Goal: Task Accomplishment & Management: Manage account settings

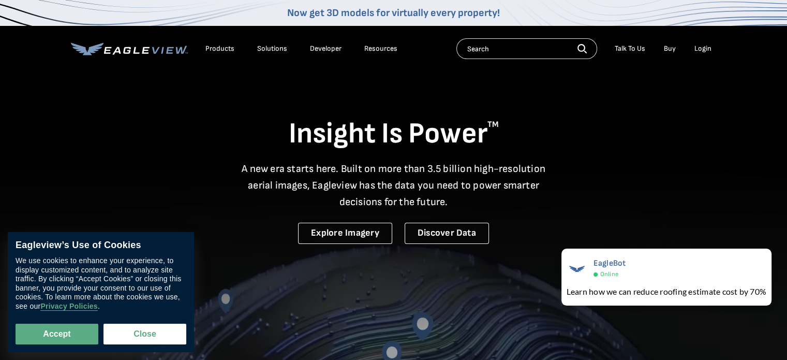
click at [704, 51] on div "Login" at bounding box center [702, 48] width 17 height 9
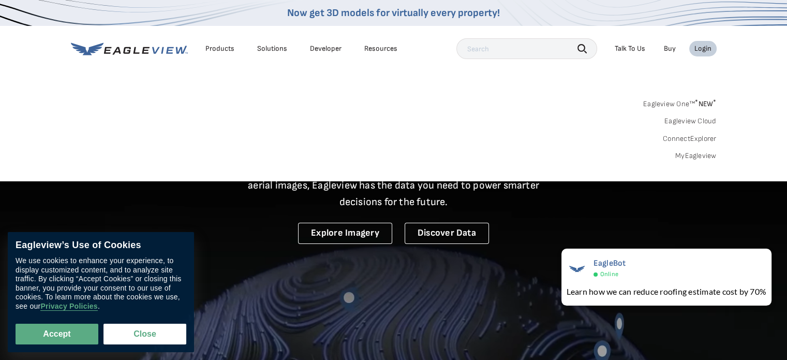
click at [706, 47] on div "Login" at bounding box center [702, 48] width 17 height 9
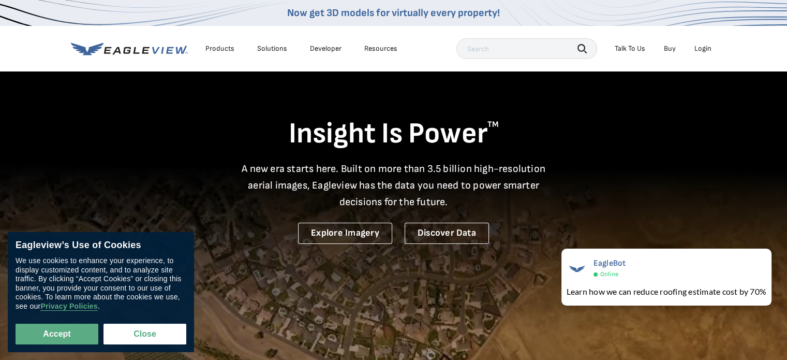
click at [706, 47] on div "Login" at bounding box center [702, 48] width 17 height 9
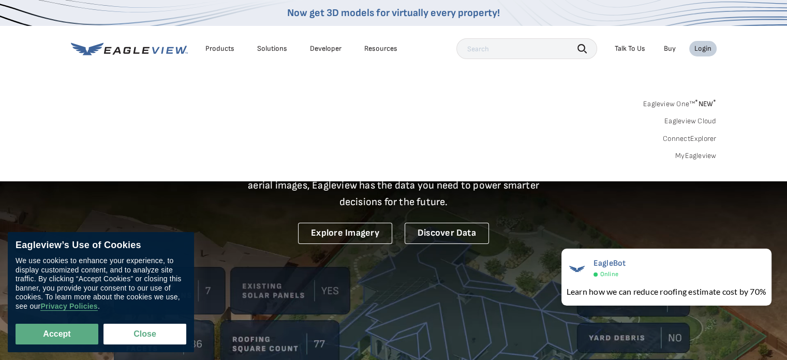
click at [694, 101] on link "Eagleview One™ * NEW *" at bounding box center [679, 102] width 73 height 12
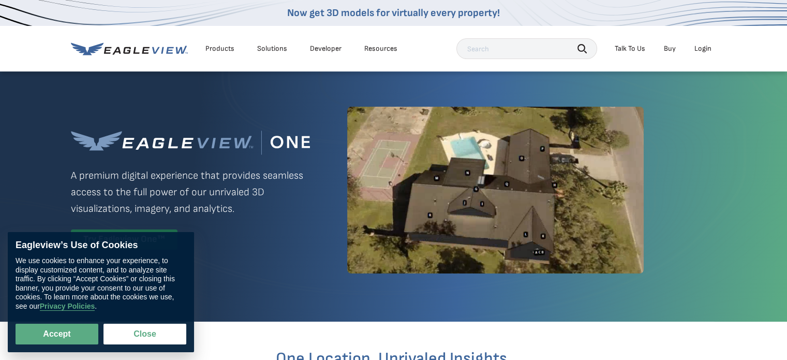
click at [702, 48] on div "Login" at bounding box center [702, 48] width 17 height 9
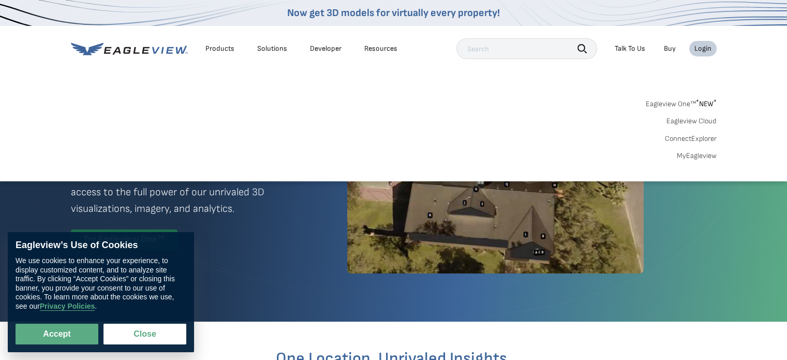
click at [700, 94] on div "Search Products Our Product Areas Imagery 1-Inch GSD Aerial Imagery *" at bounding box center [393, 132] width 787 height 97
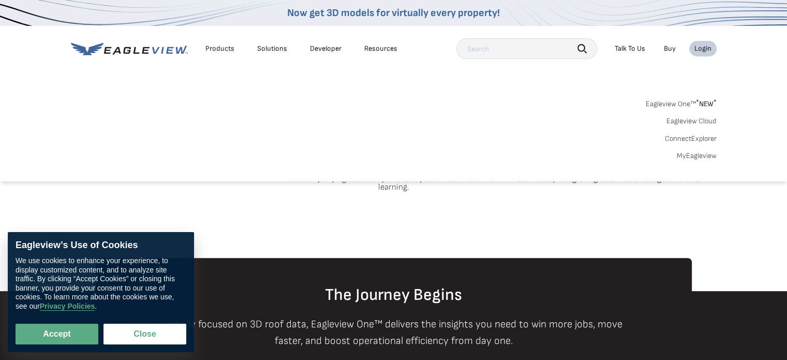
scroll to position [362, 0]
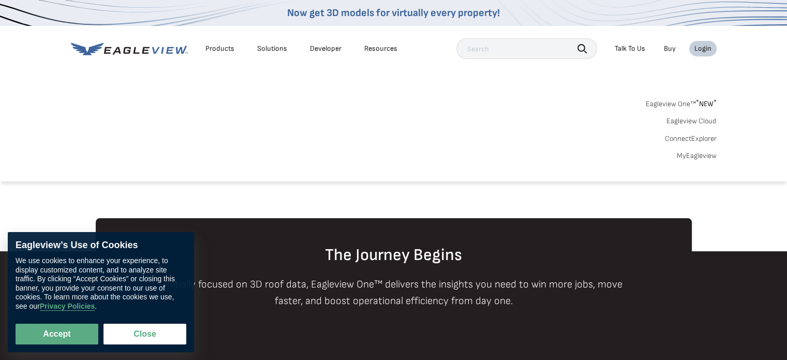
click at [689, 99] on link "Eagleview One™ * NEW *" at bounding box center [681, 102] width 71 height 12
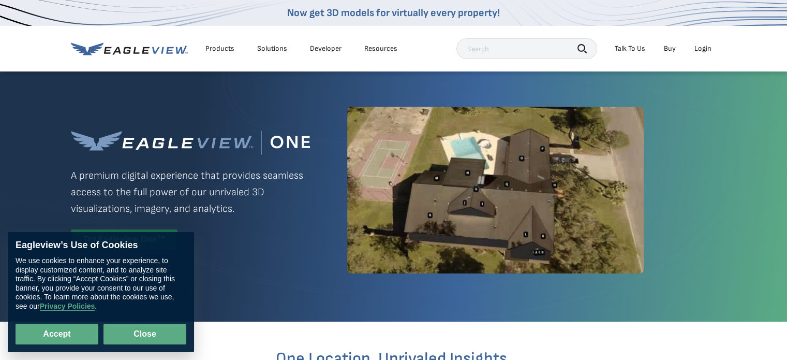
click at [139, 343] on button "Close" at bounding box center [144, 333] width 83 height 21
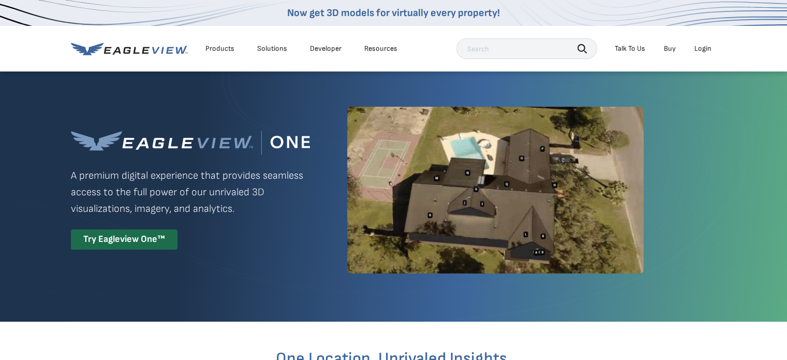
click at [709, 51] on div "Login" at bounding box center [702, 48] width 17 height 9
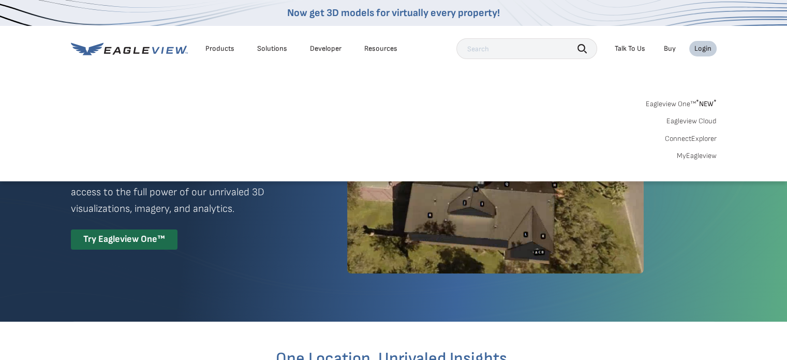
click at [695, 155] on link "MyEagleview" at bounding box center [697, 155] width 40 height 9
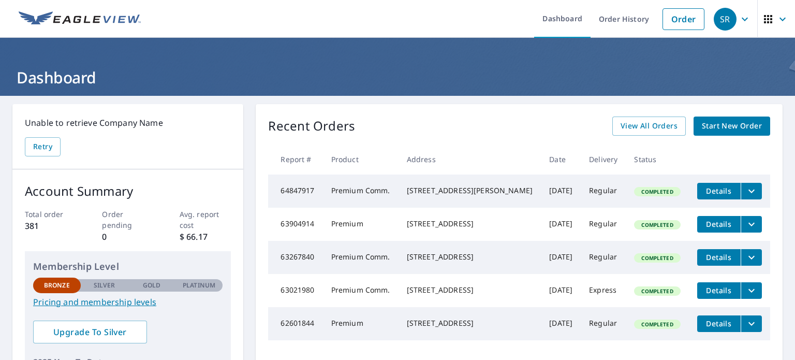
click at [738, 22] on icon "button" at bounding box center [744, 19] width 12 height 12
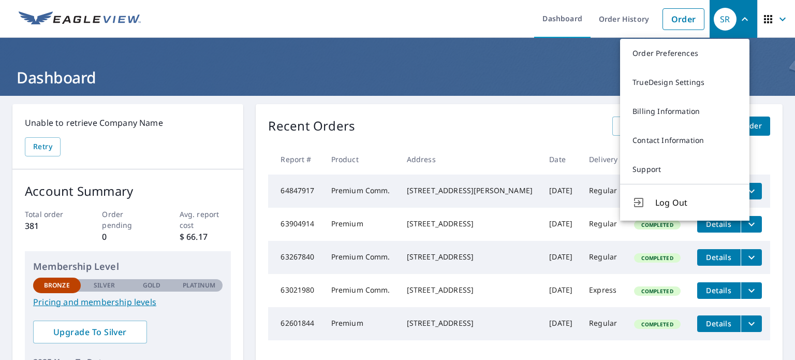
click at [776, 100] on div "Unable to retrieve Company Name Retry Account Summary Total order 381 Order pen…" at bounding box center [397, 307] width 795 height 423
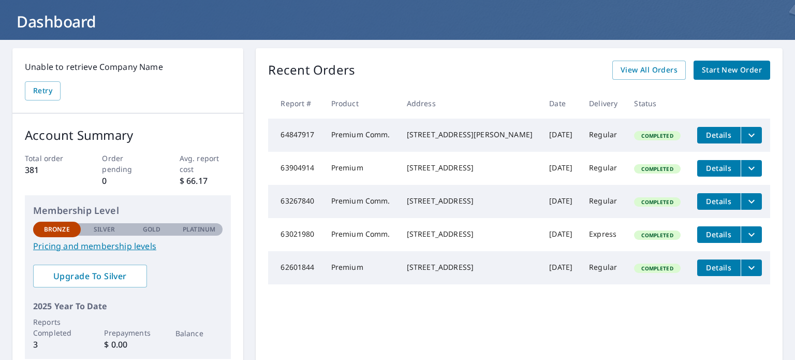
scroll to position [52, 0]
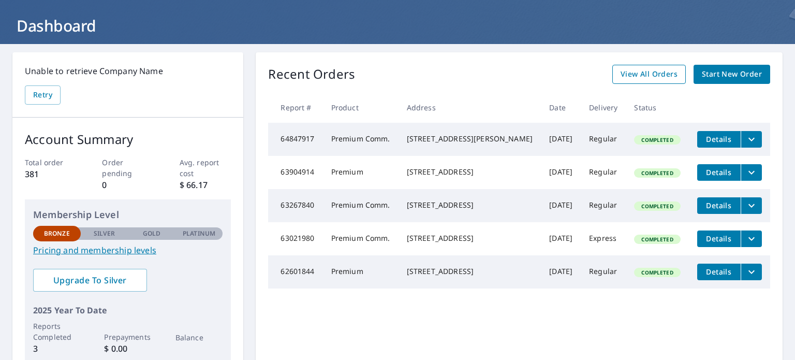
click at [636, 77] on span "View All Orders" at bounding box center [648, 74] width 57 height 13
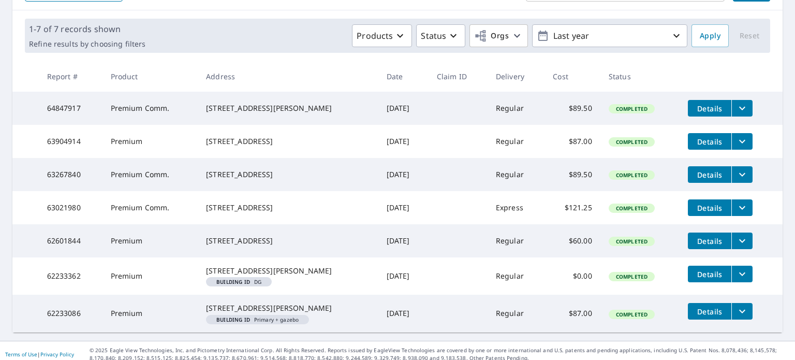
scroll to position [82, 0]
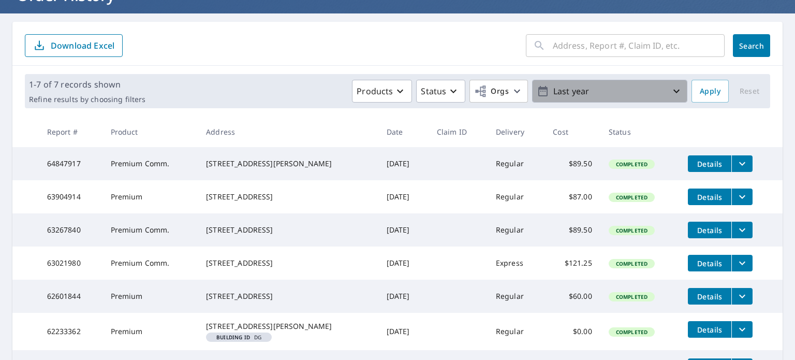
click at [673, 89] on icon "button" at bounding box center [676, 91] width 6 height 4
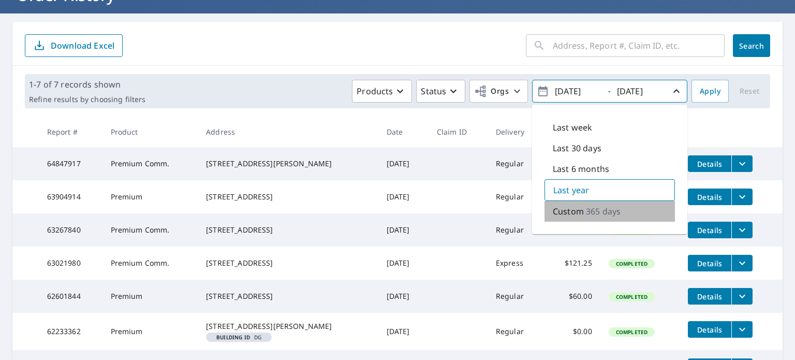
click at [568, 211] on p "Custom" at bounding box center [567, 211] width 31 height 12
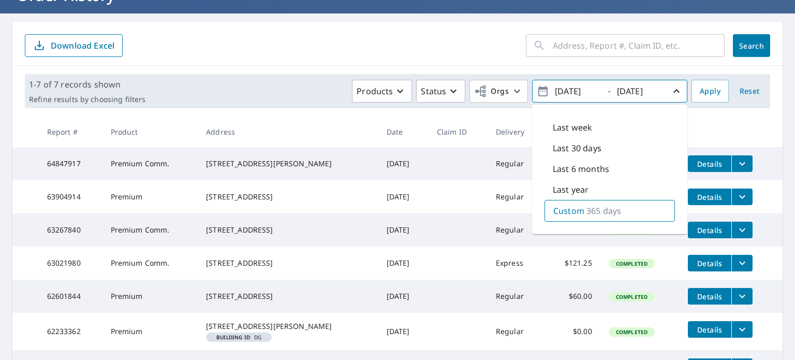
click at [721, 123] on th at bounding box center [730, 131] width 103 height 31
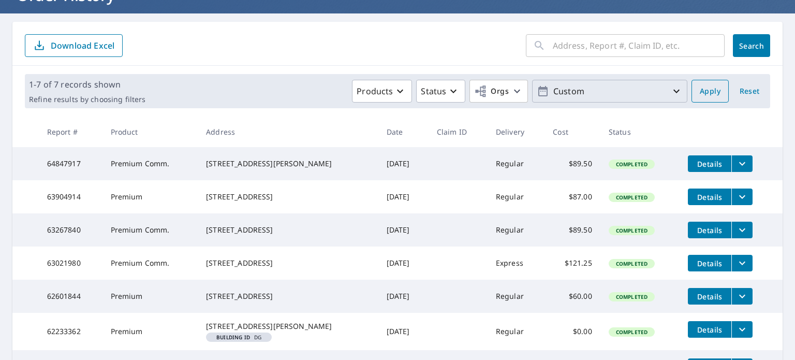
click at [699, 93] on span "Apply" at bounding box center [709, 91] width 21 height 13
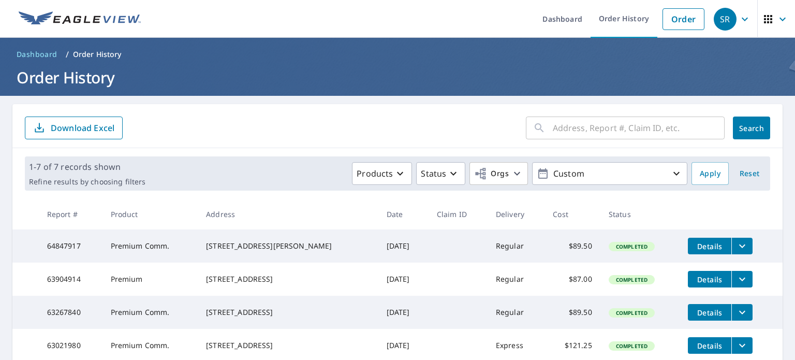
drag, startPoint x: 198, startPoint y: 136, endPoint x: 215, endPoint y: 148, distance: 20.4
click at [199, 137] on form "​ Search Download Excel" at bounding box center [397, 127] width 745 height 23
click at [614, 182] on button "Custom" at bounding box center [609, 173] width 155 height 23
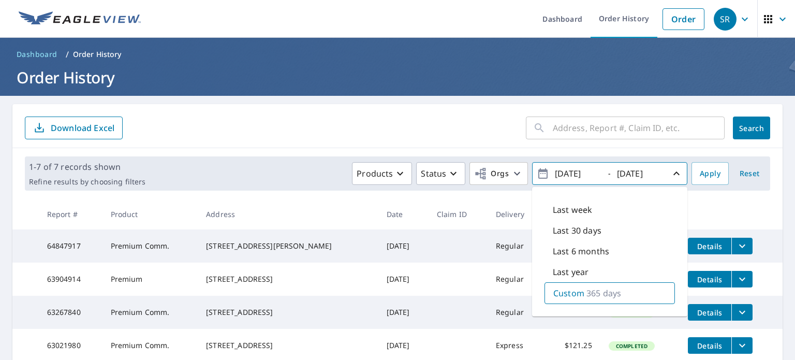
click at [591, 173] on input "2024/09/09" at bounding box center [576, 173] width 51 height 17
drag, startPoint x: 591, startPoint y: 173, endPoint x: 518, endPoint y: 166, distance: 73.2
click at [518, 167] on div "Products Status Orgs 2024/09/09 - 2025/09/09 Last week Last 30 days Last 6 mont…" at bounding box center [417, 173] width 537 height 23
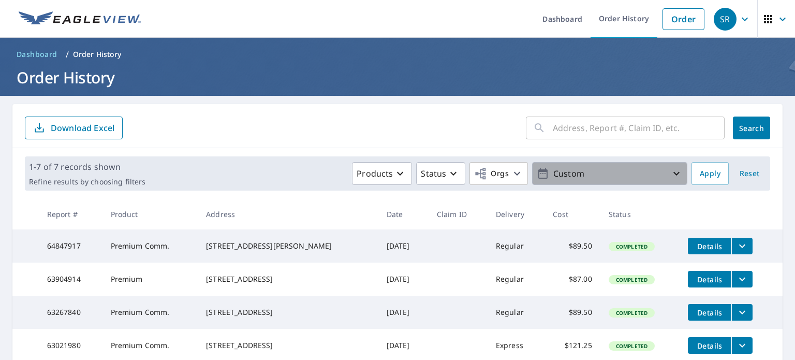
click at [578, 174] on p "Custom" at bounding box center [609, 174] width 121 height 18
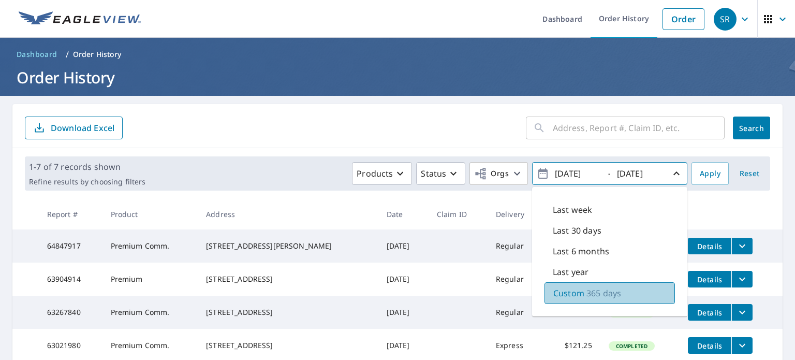
click at [568, 295] on p "Custom" at bounding box center [568, 293] width 31 height 12
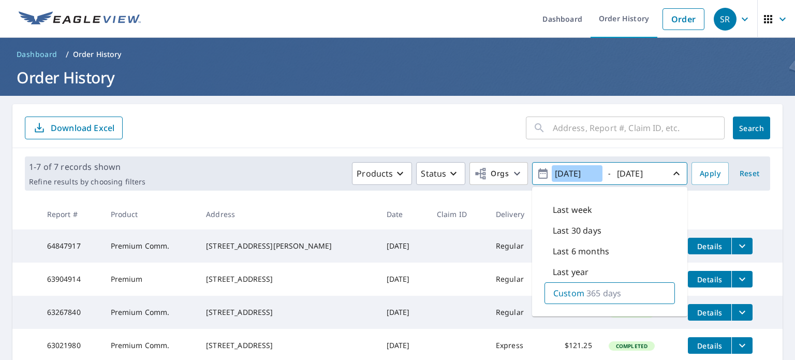
click at [590, 171] on input "2024/09/09" at bounding box center [576, 173] width 51 height 17
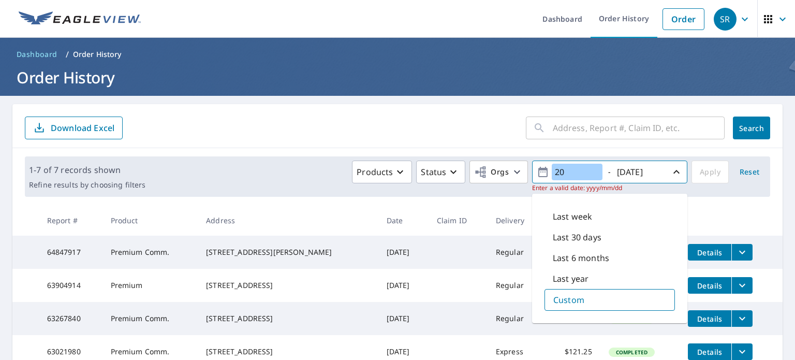
type input "2"
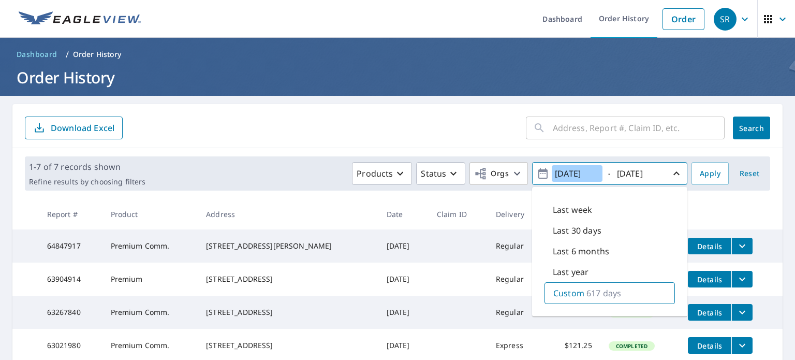
type input "2024/01/01"
click at [650, 172] on input "2025/09/09" at bounding box center [639, 173] width 51 height 17
type input "2024/04/01"
click at [703, 176] on span "Apply" at bounding box center [709, 173] width 21 height 13
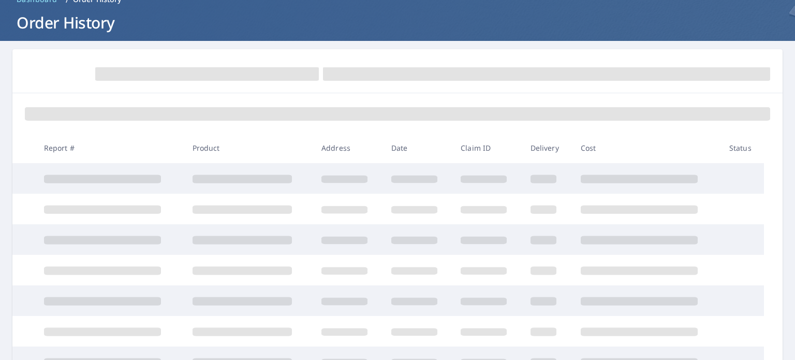
scroll to position [103, 0]
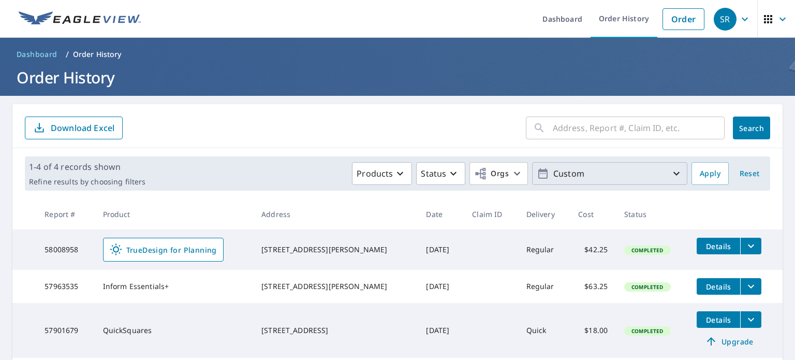
click at [574, 177] on p "Custom" at bounding box center [609, 174] width 121 height 18
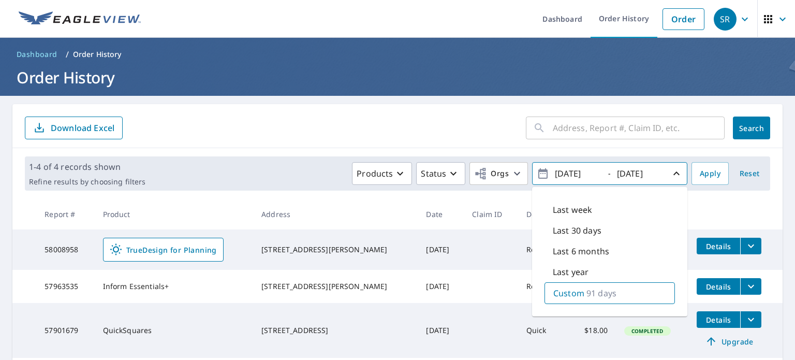
click at [563, 173] on input "2024/01/01" at bounding box center [576, 173] width 51 height 17
click at [590, 171] on input "2023/01/01" at bounding box center [576, 173] width 51 height 17
type input "2023/01/11"
click at [699, 174] on span "Apply" at bounding box center [709, 173] width 21 height 13
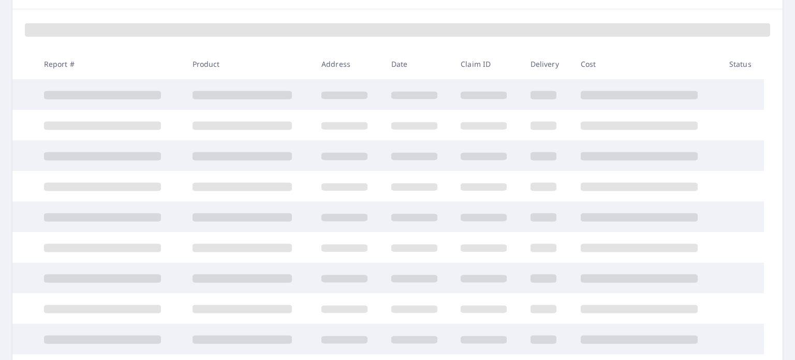
scroll to position [239, 0]
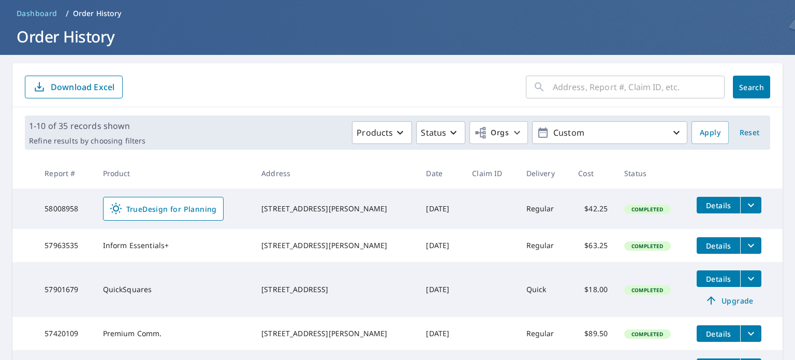
scroll to position [25, 0]
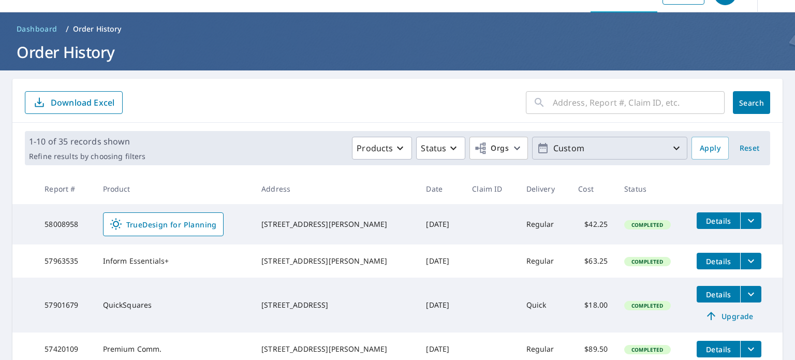
click at [569, 145] on p "Custom" at bounding box center [609, 148] width 121 height 18
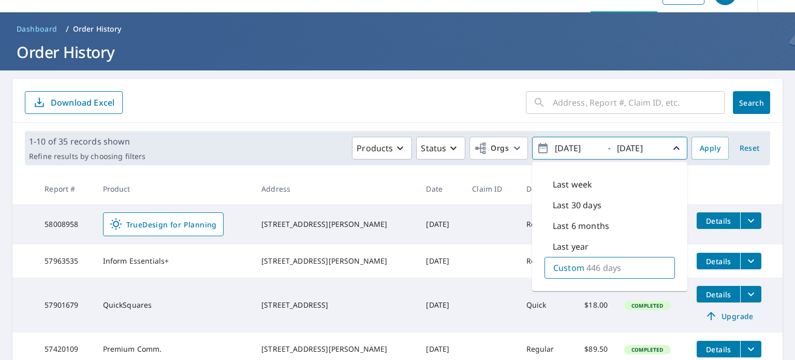
drag, startPoint x: 590, startPoint y: 145, endPoint x: 584, endPoint y: 147, distance: 6.4
click at [584, 147] on input "2023/01/11" at bounding box center [576, 148] width 51 height 17
click at [649, 145] on input "2024/04/01" at bounding box center [639, 148] width 51 height 17
click at [652, 147] on input "2024/04/01" at bounding box center [639, 148] width 51 height 17
type input "2024/04/3"
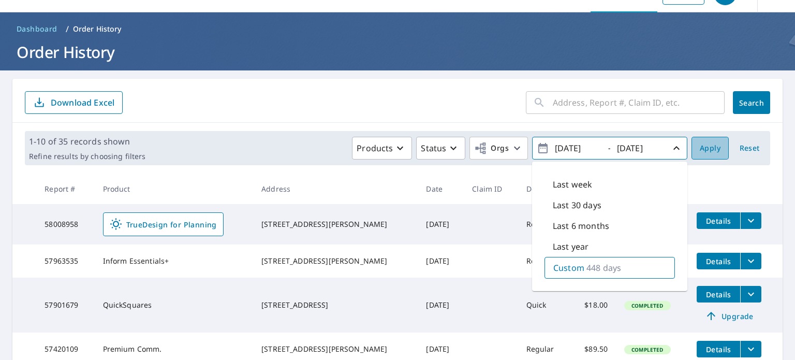
click at [703, 151] on span "Apply" at bounding box center [709, 148] width 21 height 13
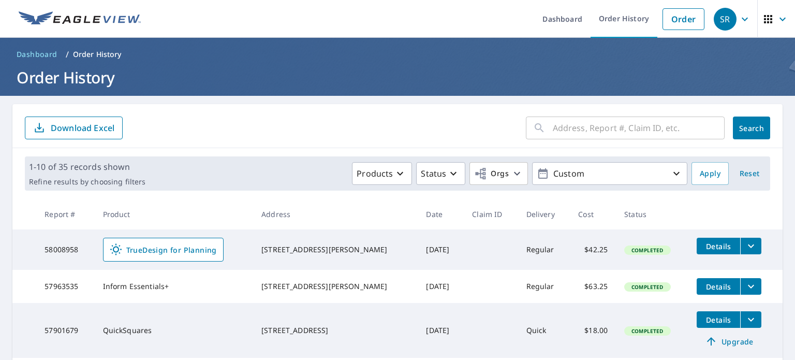
click at [300, 119] on form "​ Search Download Excel" at bounding box center [397, 127] width 745 height 23
click at [738, 21] on icon "button" at bounding box center [744, 19] width 12 height 12
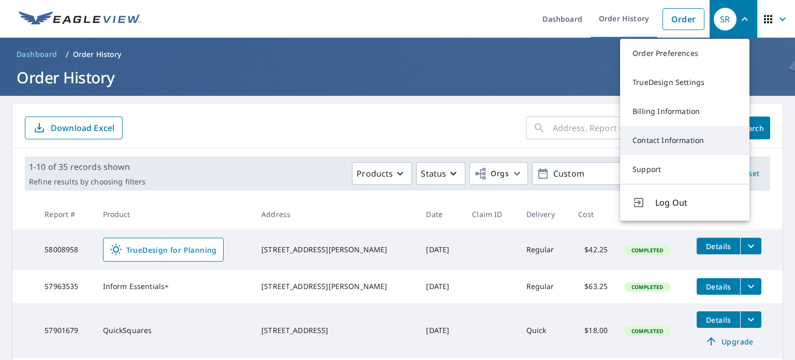
click at [656, 136] on link "Contact Information" at bounding box center [684, 140] width 129 height 29
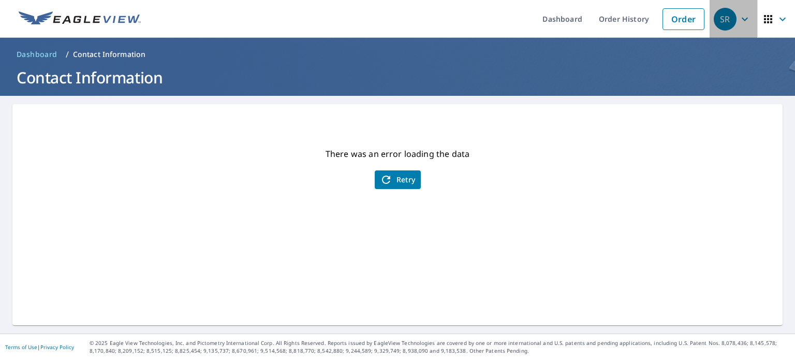
click at [742, 21] on icon "button" at bounding box center [744, 19] width 12 height 12
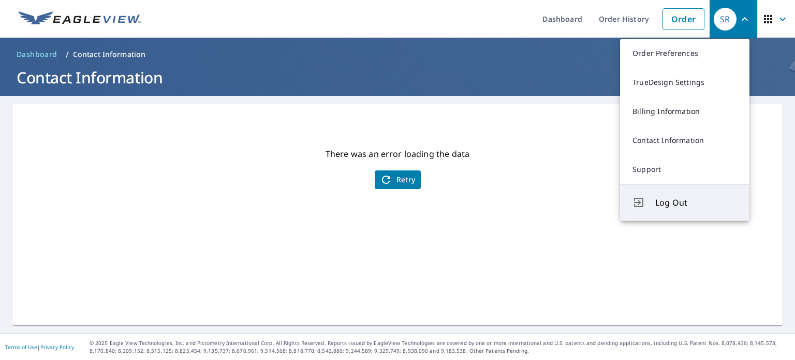
click at [672, 204] on span "Log Out" at bounding box center [696, 202] width 82 height 12
